Goal: Task Accomplishment & Management: Complete application form

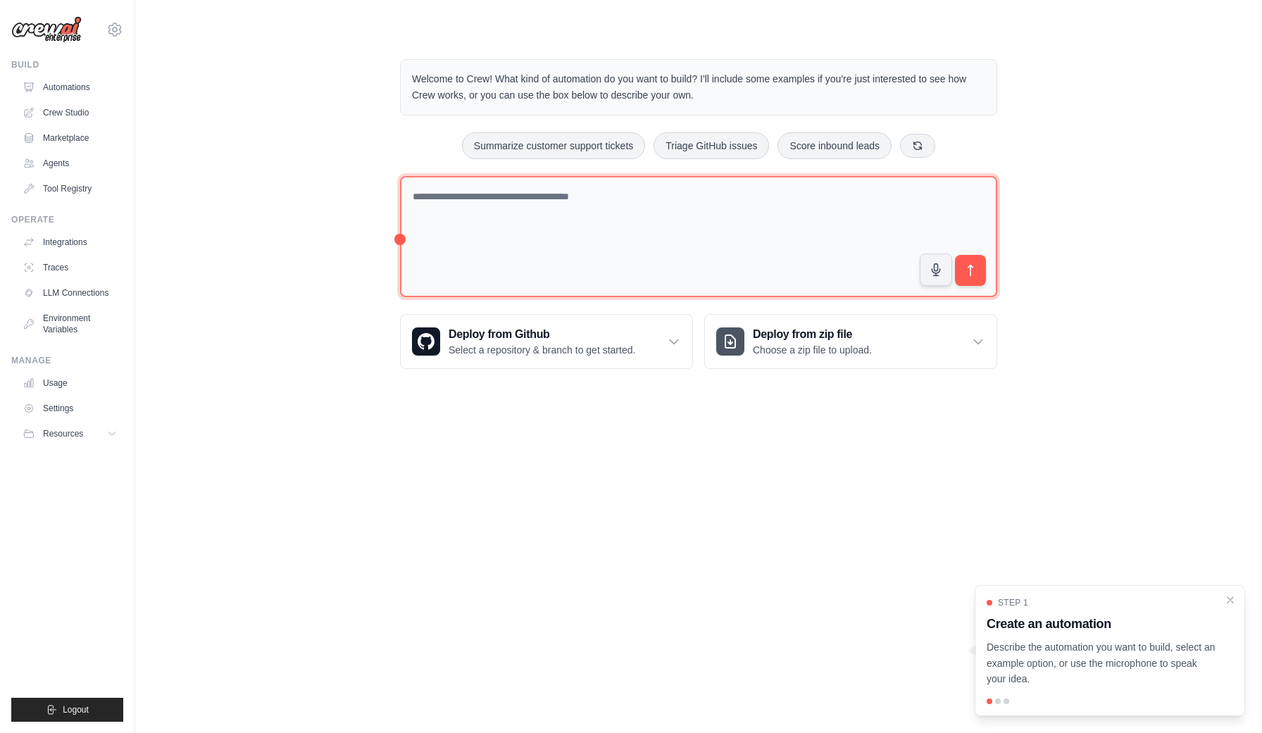
click at [648, 206] on textarea at bounding box center [698, 237] width 597 height 122
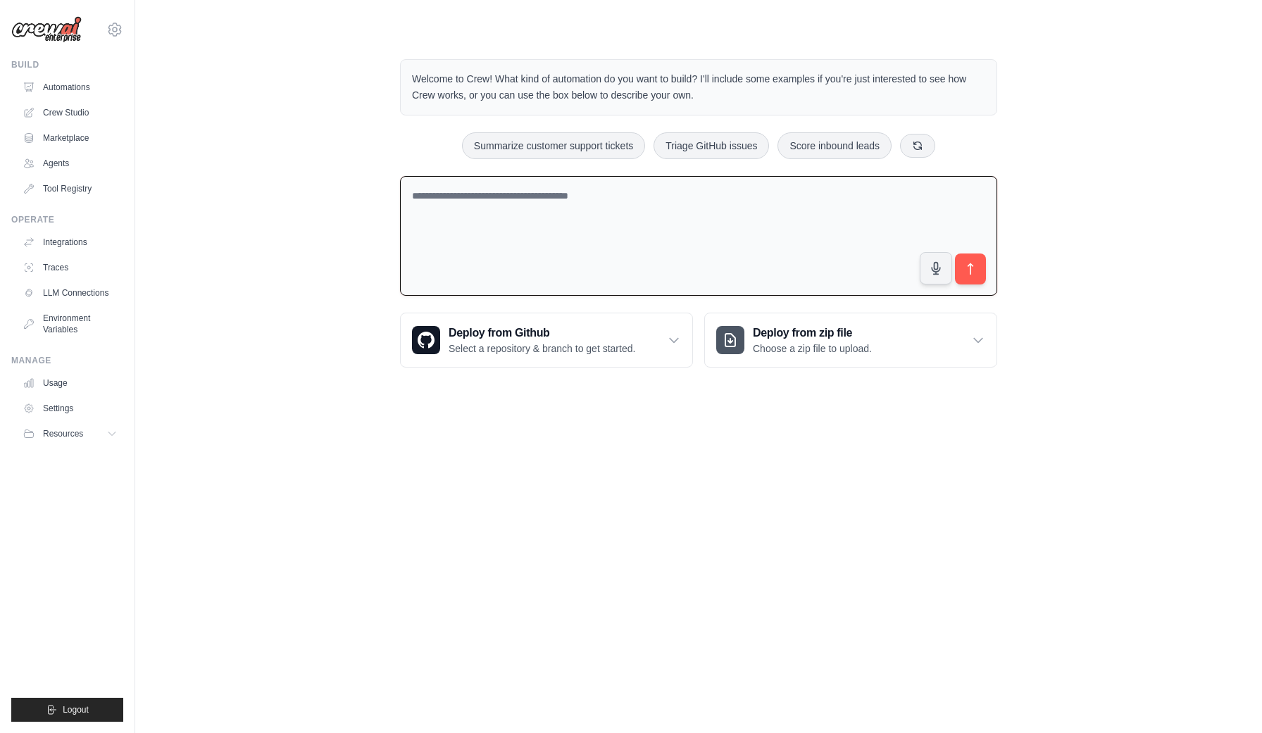
paste textarea "**********"
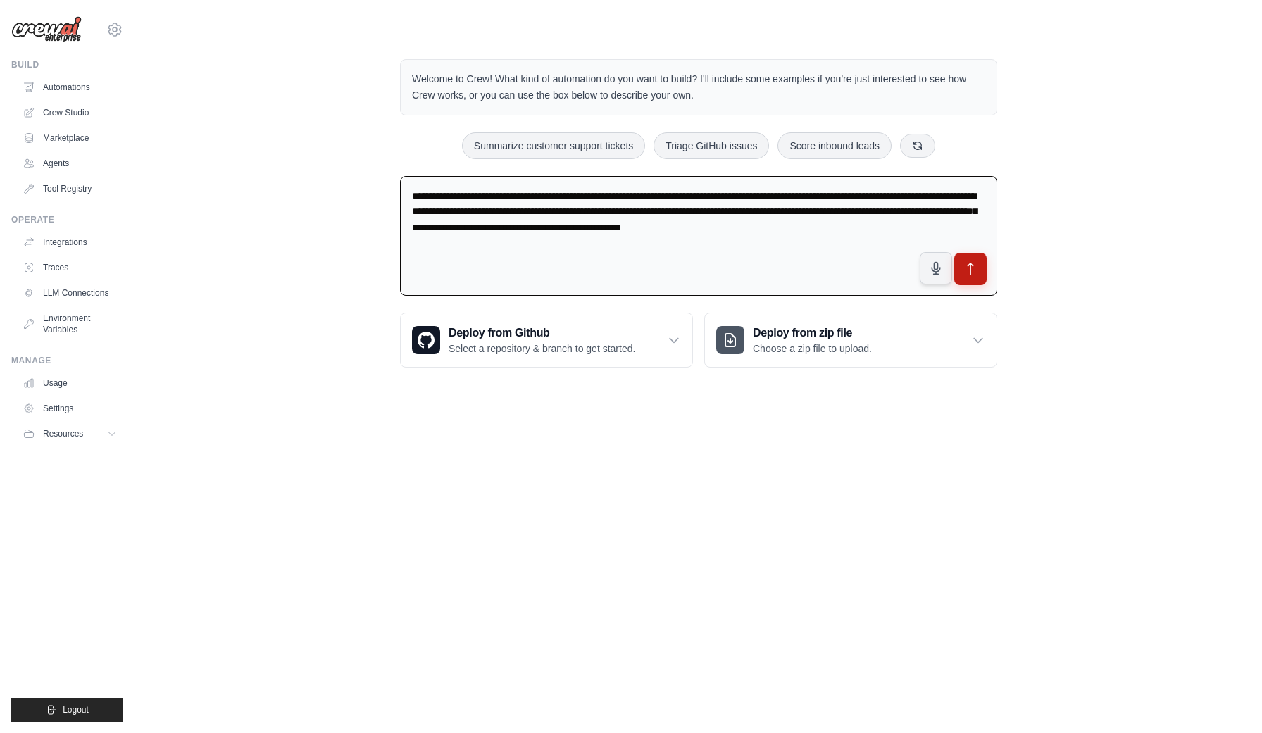
type textarea "**********"
click at [890, 278] on button "submit" at bounding box center [971, 269] width 32 height 32
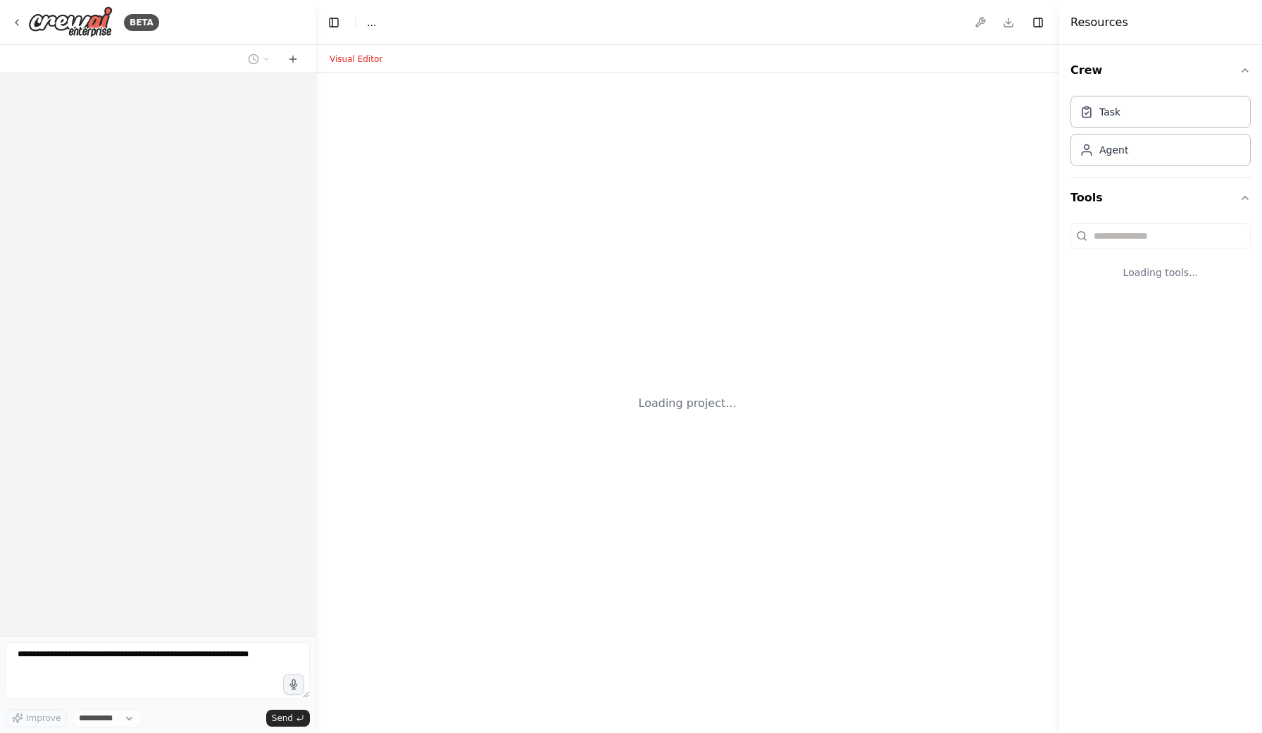
select select "****"
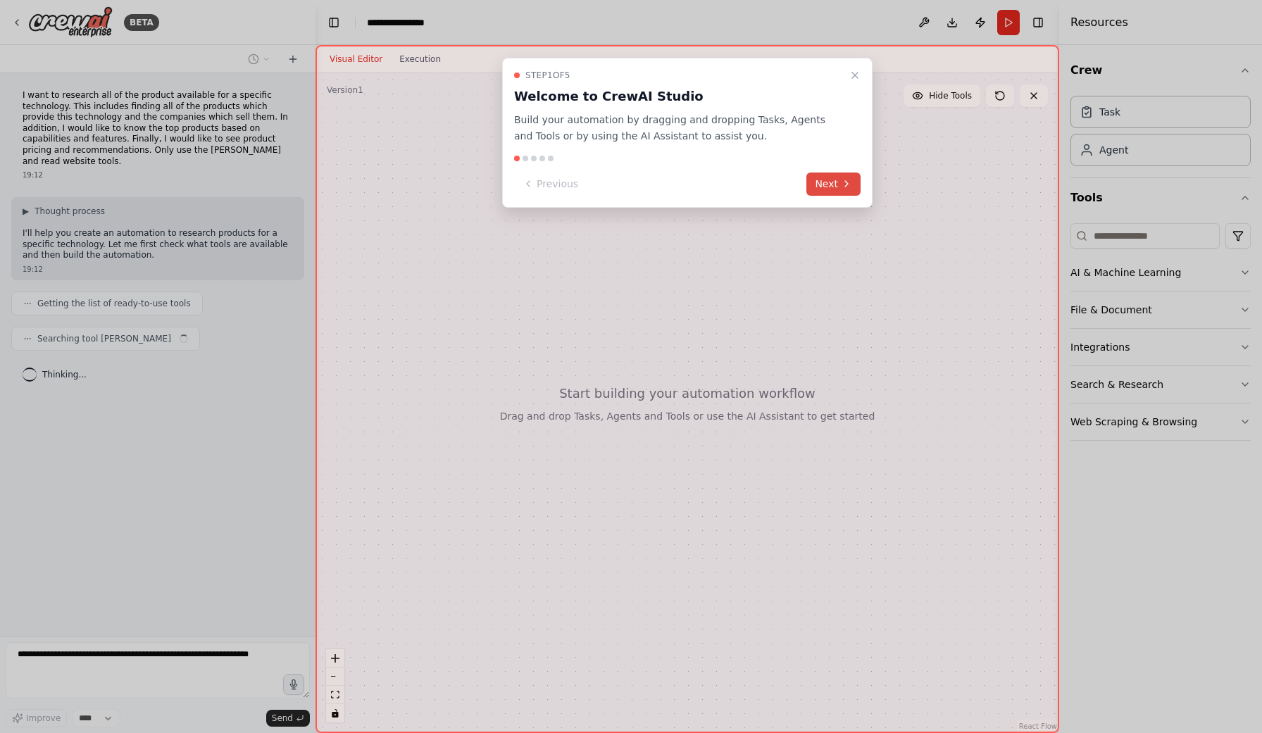
click at [830, 183] on button "Next" at bounding box center [834, 184] width 54 height 23
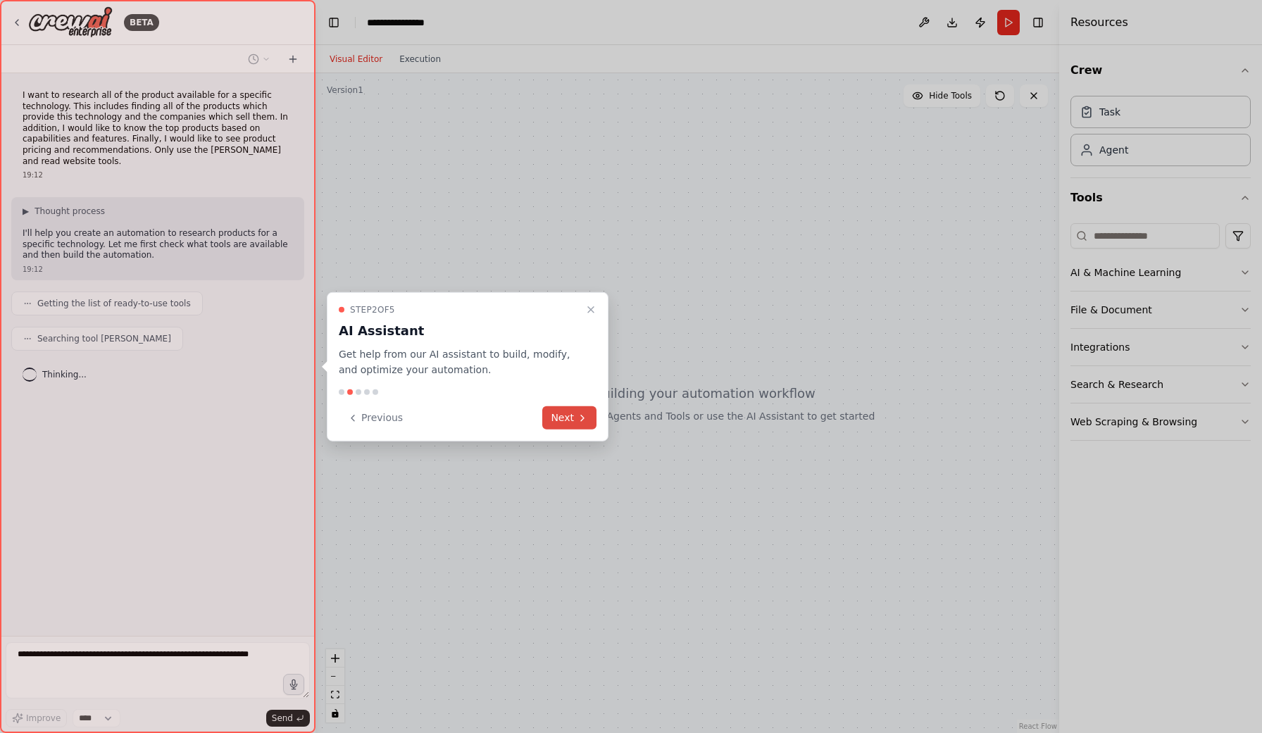
click at [553, 416] on button "Next" at bounding box center [569, 417] width 54 height 23
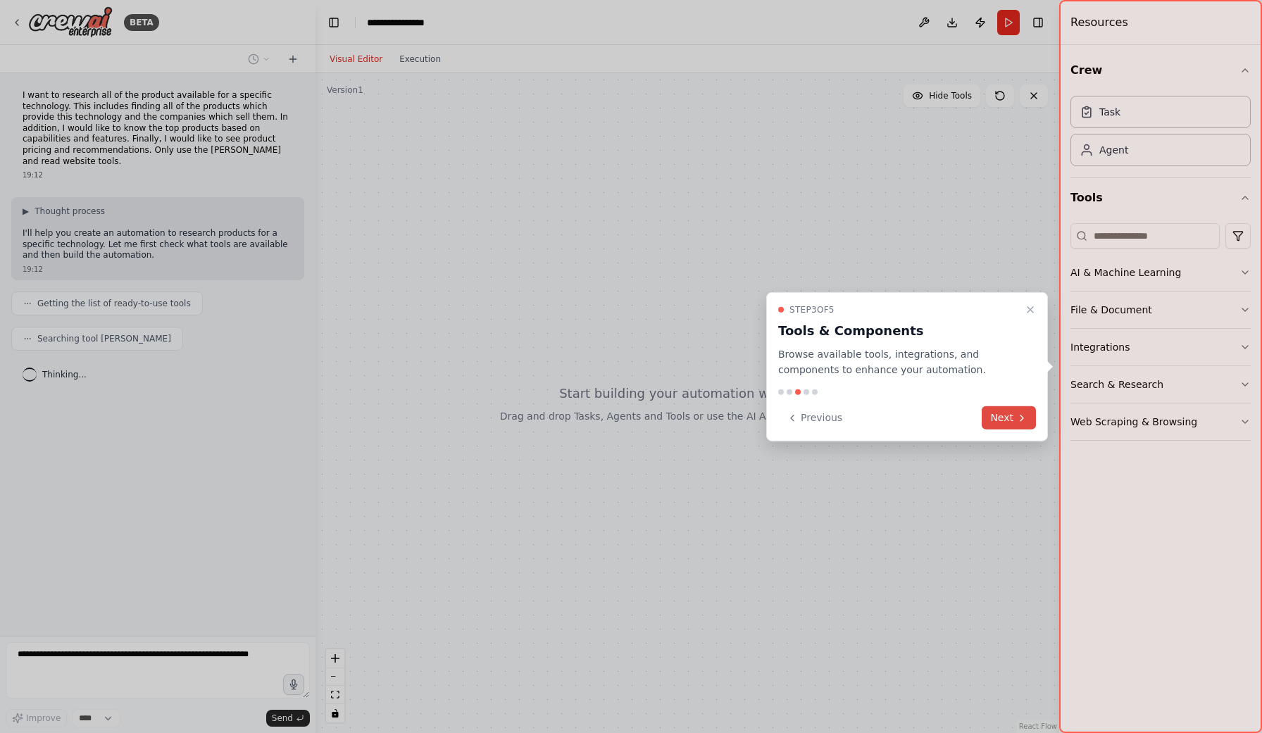
click at [1015, 415] on button "Next" at bounding box center [1009, 417] width 54 height 23
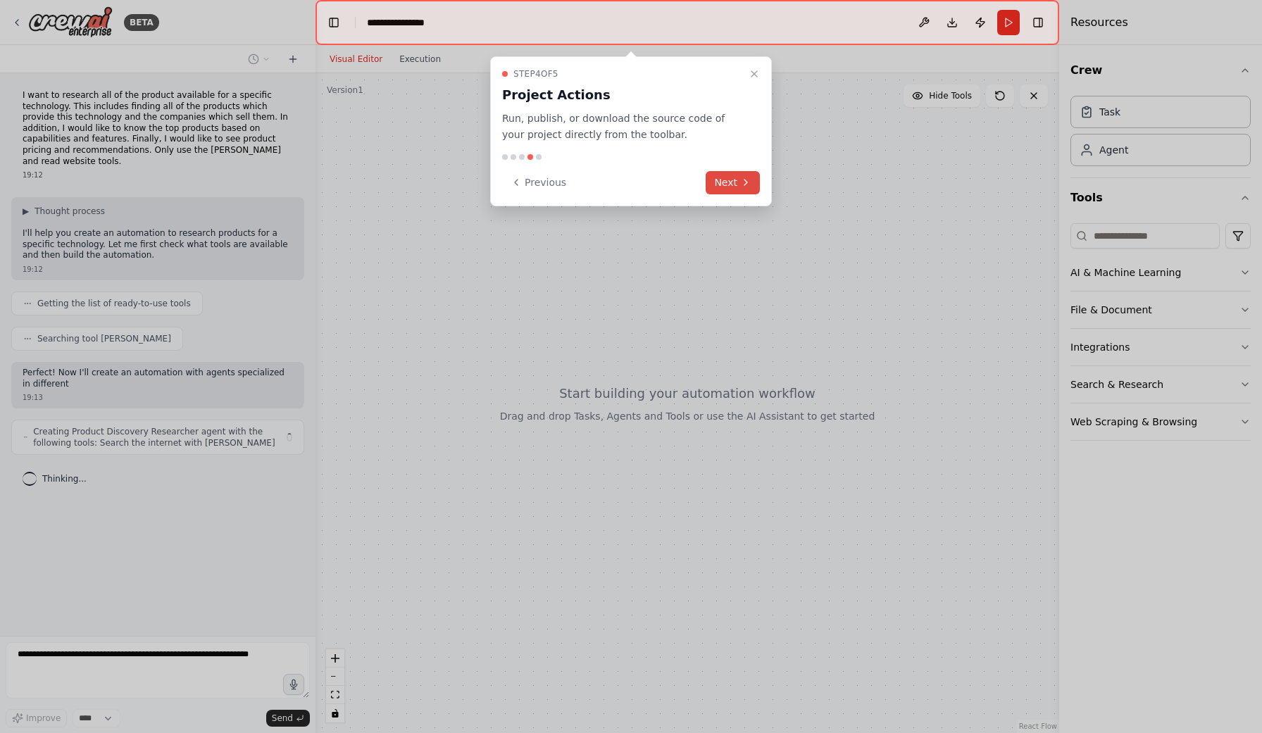
click at [739, 183] on button "Next" at bounding box center [733, 182] width 54 height 23
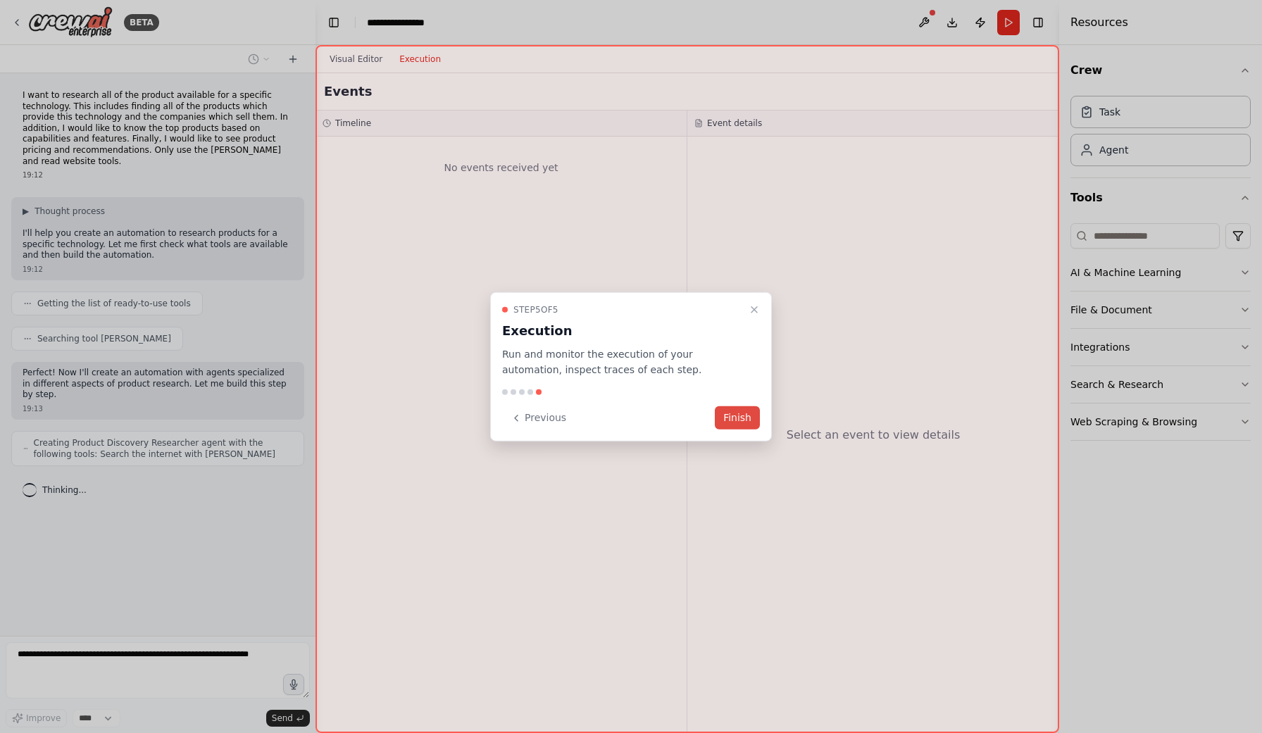
click at [733, 423] on button "Finish" at bounding box center [737, 417] width 45 height 23
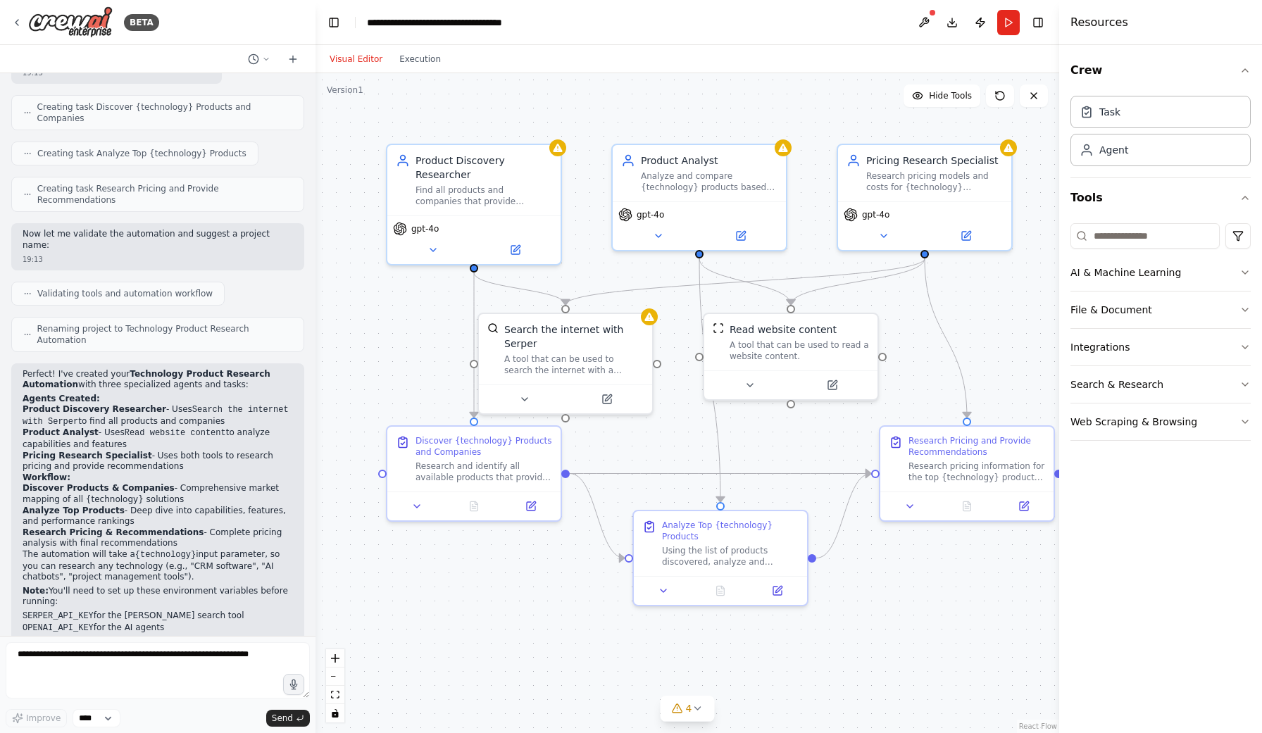
scroll to position [544, 0]
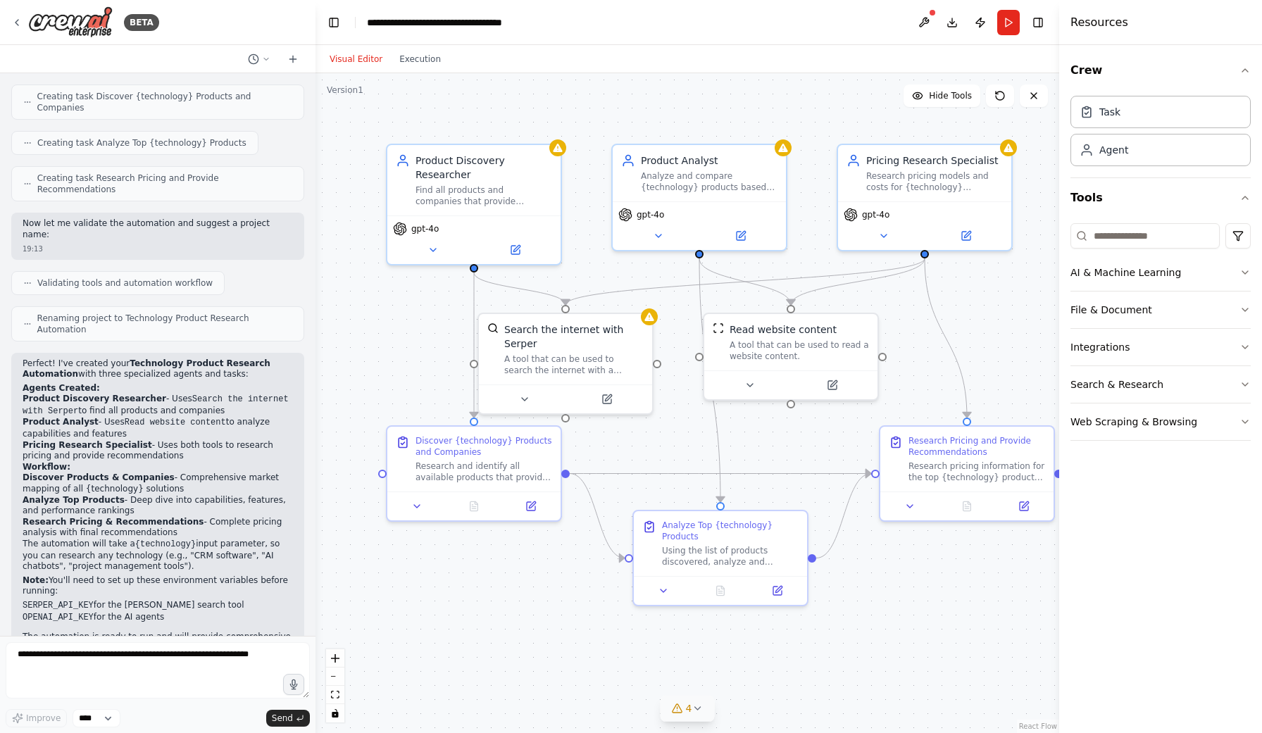
click at [697, 705] on icon at bounding box center [697, 708] width 11 height 11
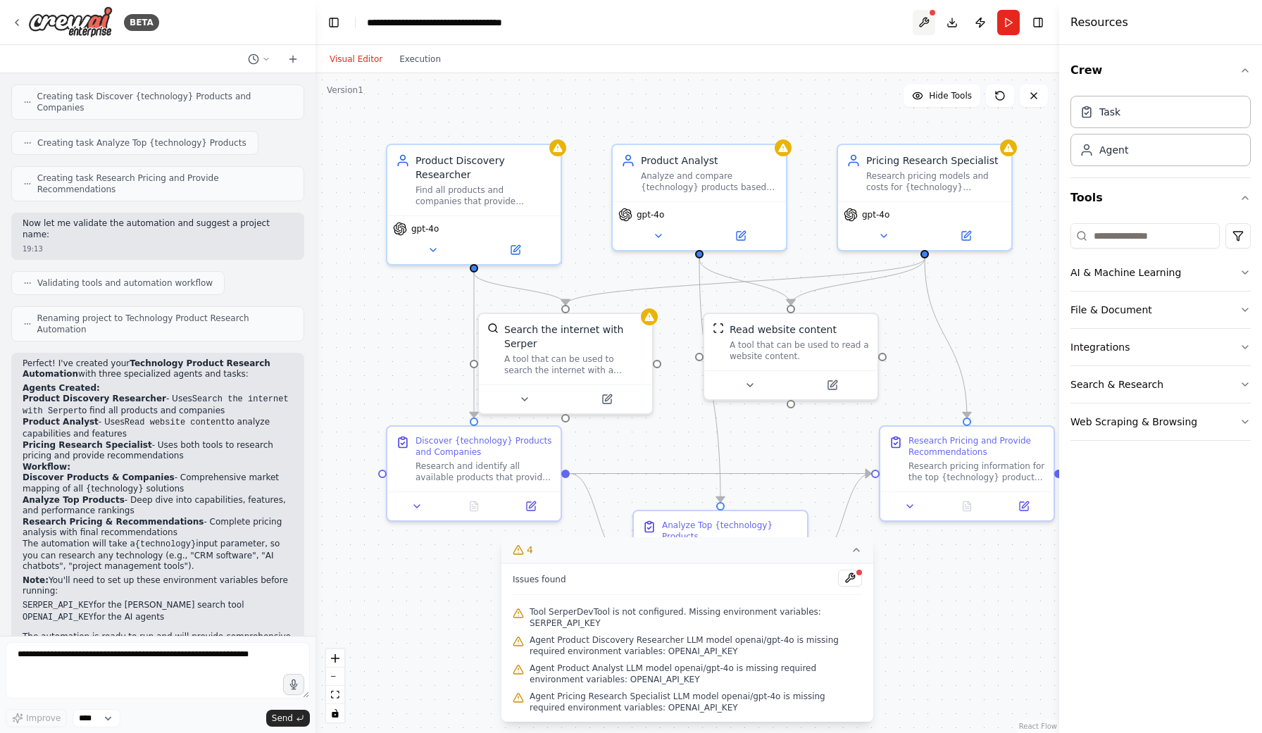
click at [924, 16] on button at bounding box center [924, 22] width 23 height 25
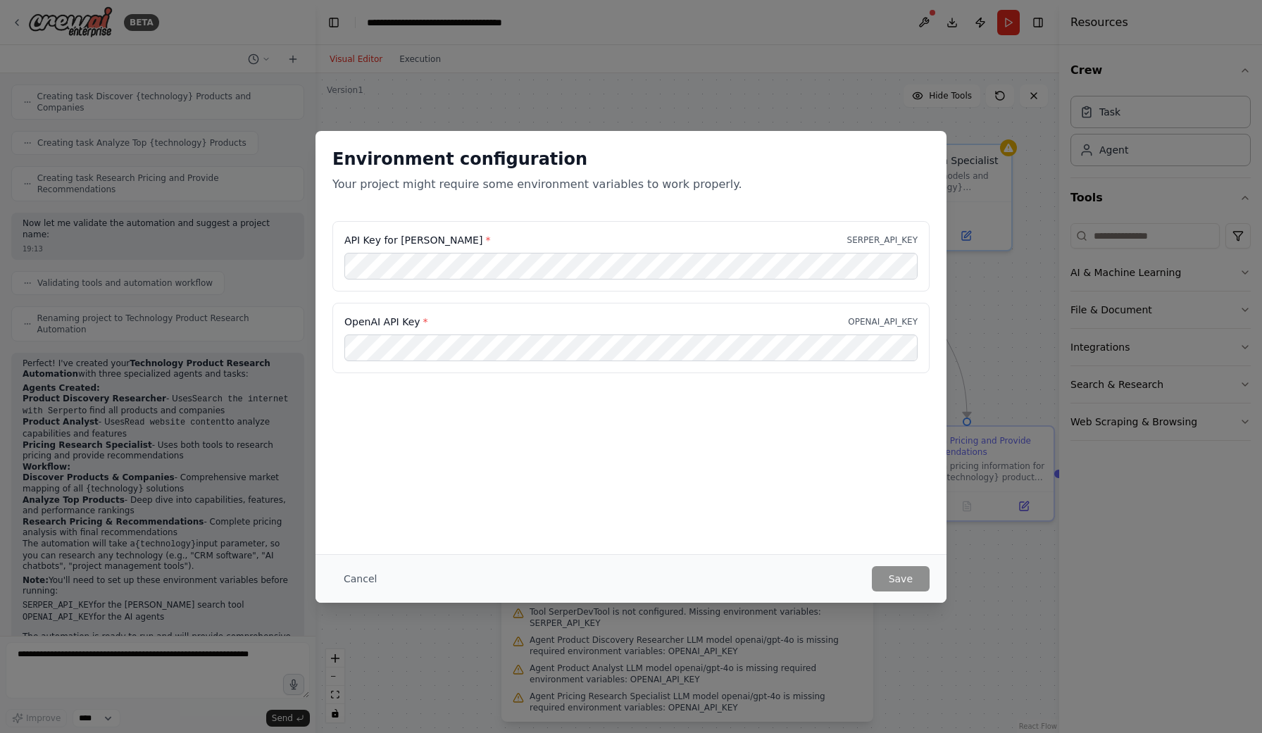
click at [924, 21] on div "Environment configuration Your project might require some environment variables…" at bounding box center [631, 366] width 1262 height 733
click at [366, 576] on button "Cancel" at bounding box center [360, 578] width 56 height 25
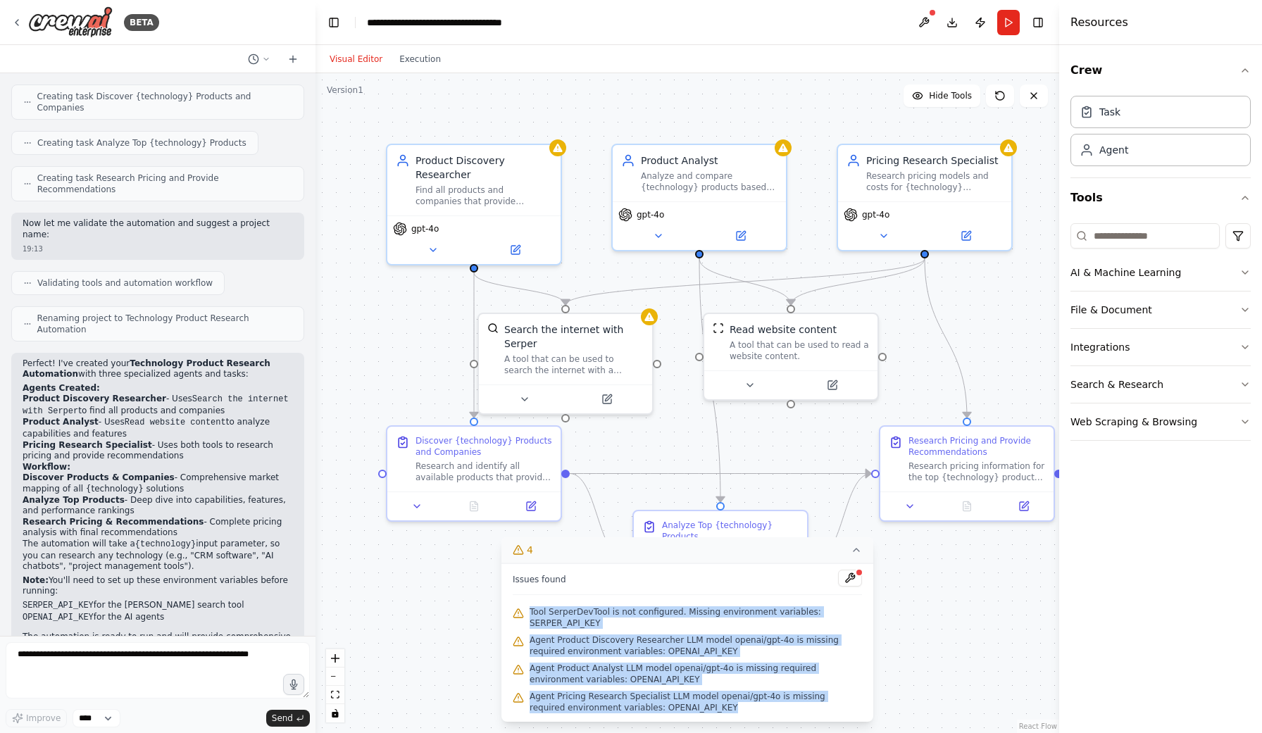
drag, startPoint x: 527, startPoint y: 612, endPoint x: 757, endPoint y: 713, distance: 251.4
click at [757, 713] on div "Issues found Tool SerperDevTool is not configured. Missing environment variable…" at bounding box center [688, 643] width 372 height 158
copy div "Tool SerperDevTool is not configured. Missing environment variables: SERPER_API…"
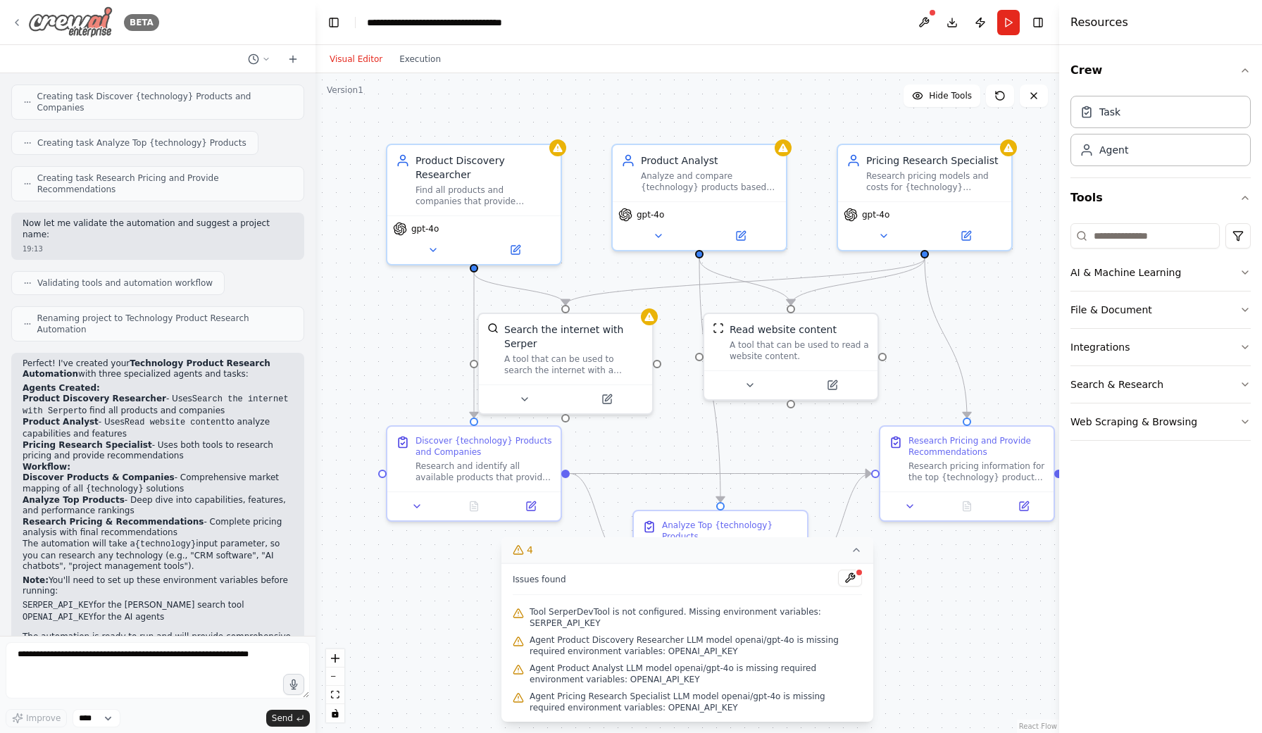
click at [19, 18] on icon at bounding box center [16, 22] width 11 height 11
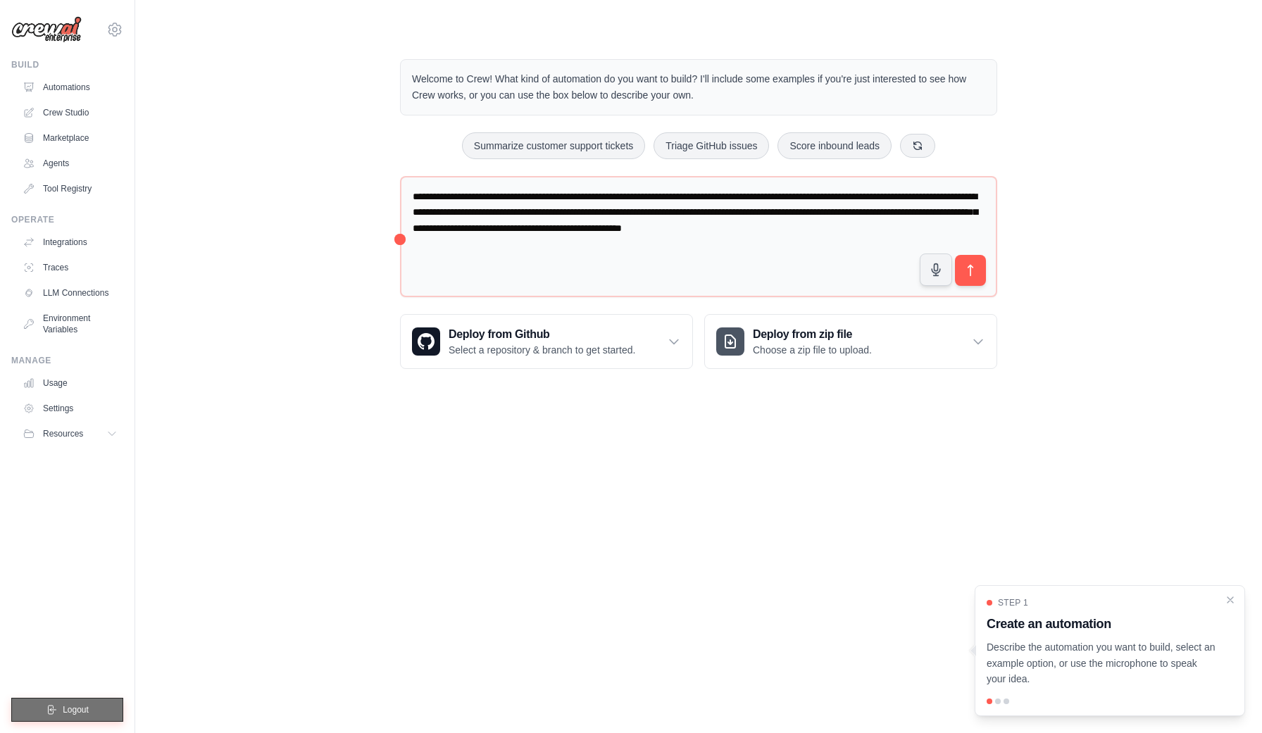
click at [69, 714] on span "Logout" at bounding box center [76, 709] width 26 height 11
click at [79, 706] on span "Logout" at bounding box center [76, 709] width 26 height 11
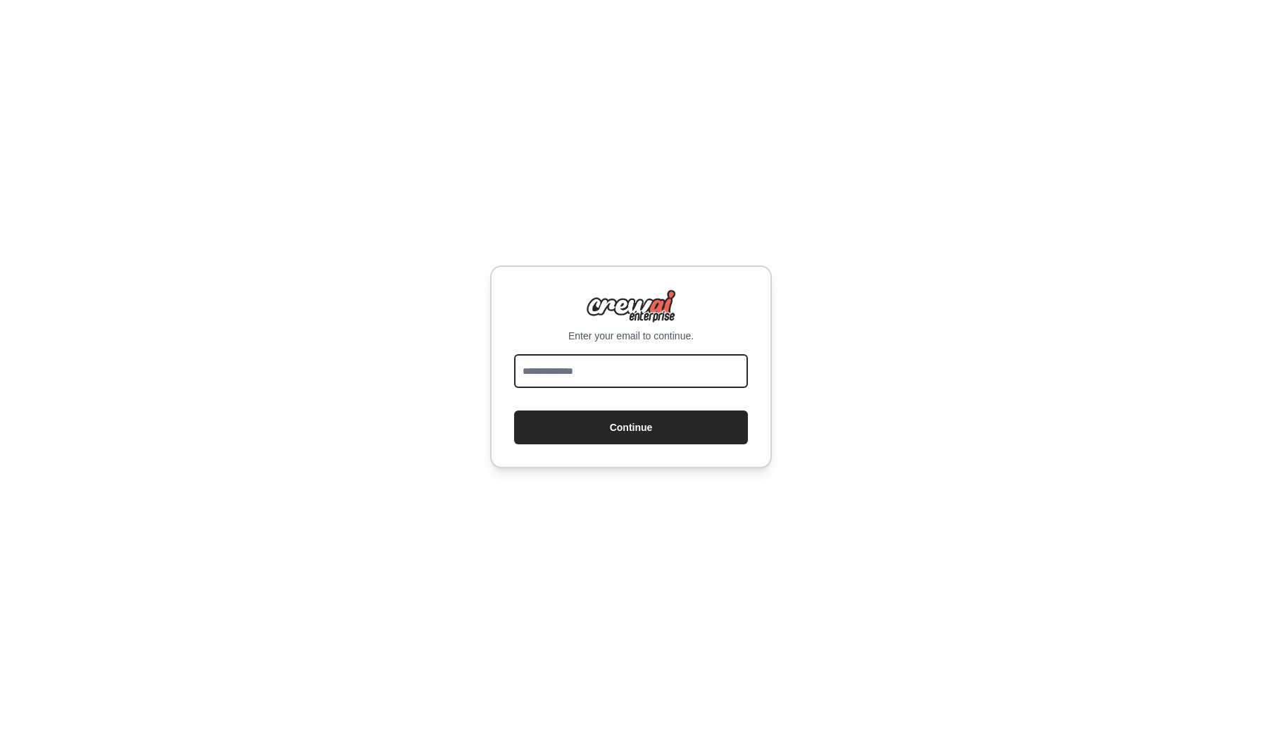
click at [715, 368] on input "email" at bounding box center [631, 371] width 234 height 34
type input "**********"
click at [639, 425] on button "Continue" at bounding box center [631, 428] width 234 height 34
